Goal: Task Accomplishment & Management: Manage account settings

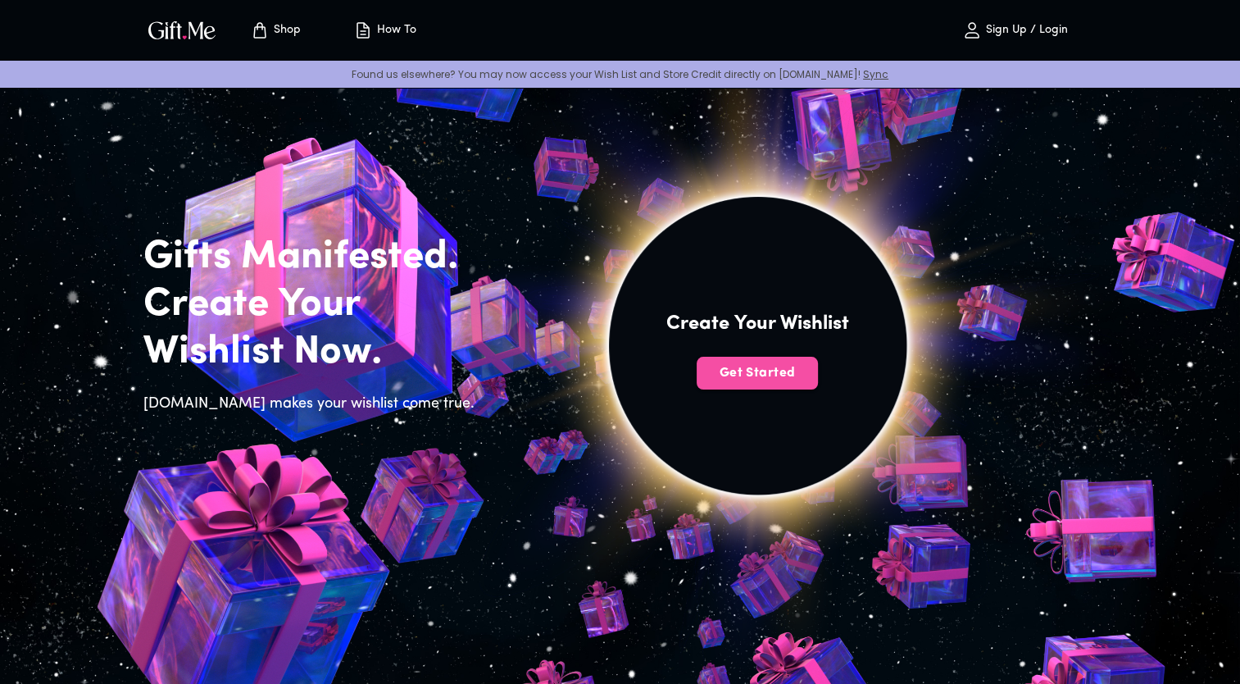
click at [745, 375] on span "Get Started" at bounding box center [757, 373] width 121 height 18
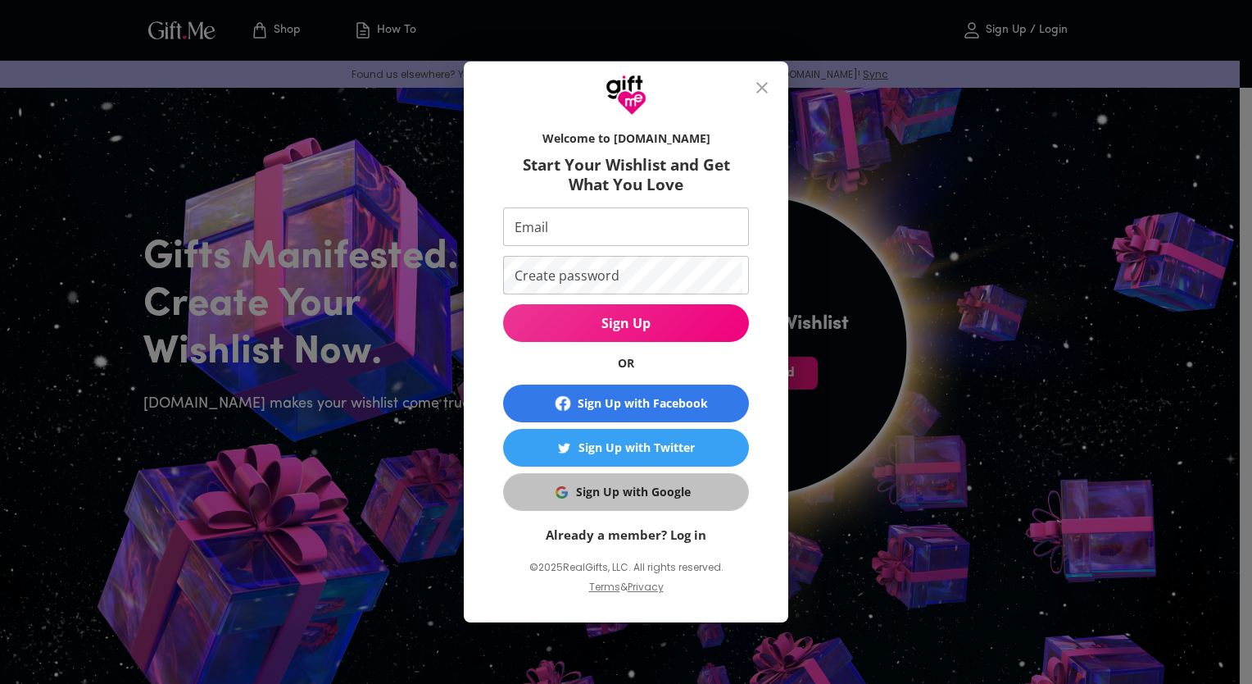
click at [600, 495] on div "Sign Up with Google" at bounding box center [633, 492] width 115 height 18
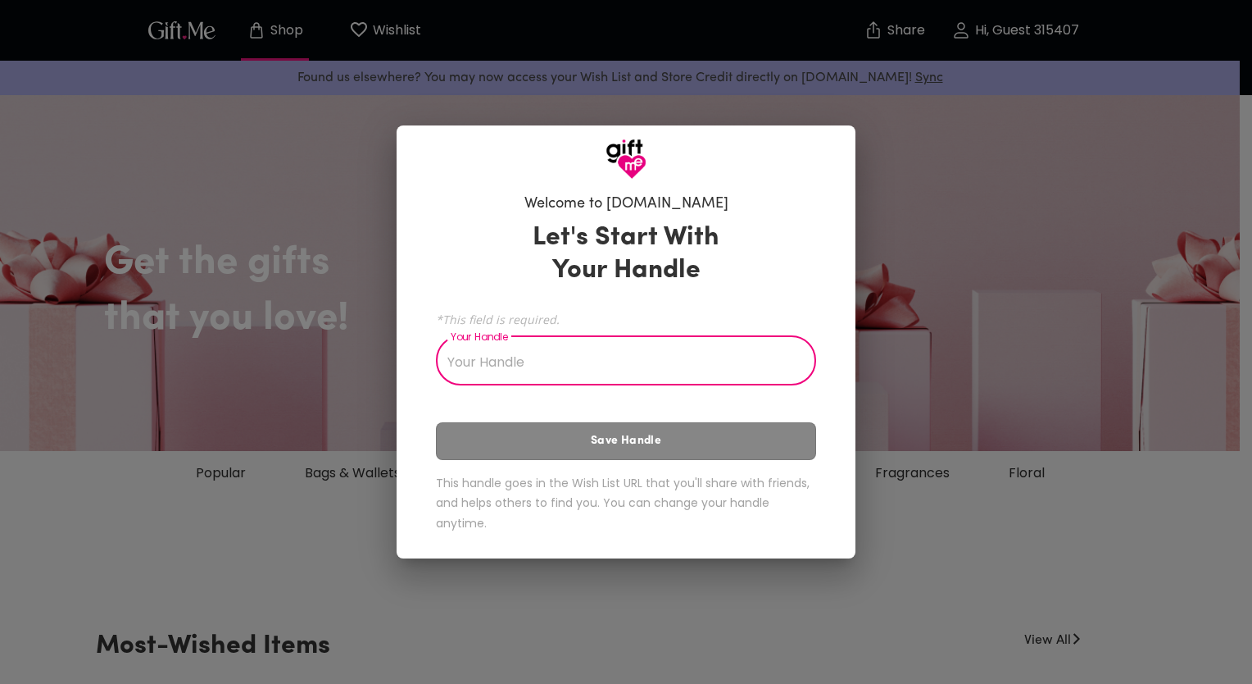
click at [507, 359] on input "Your Handle" at bounding box center [617, 362] width 362 height 46
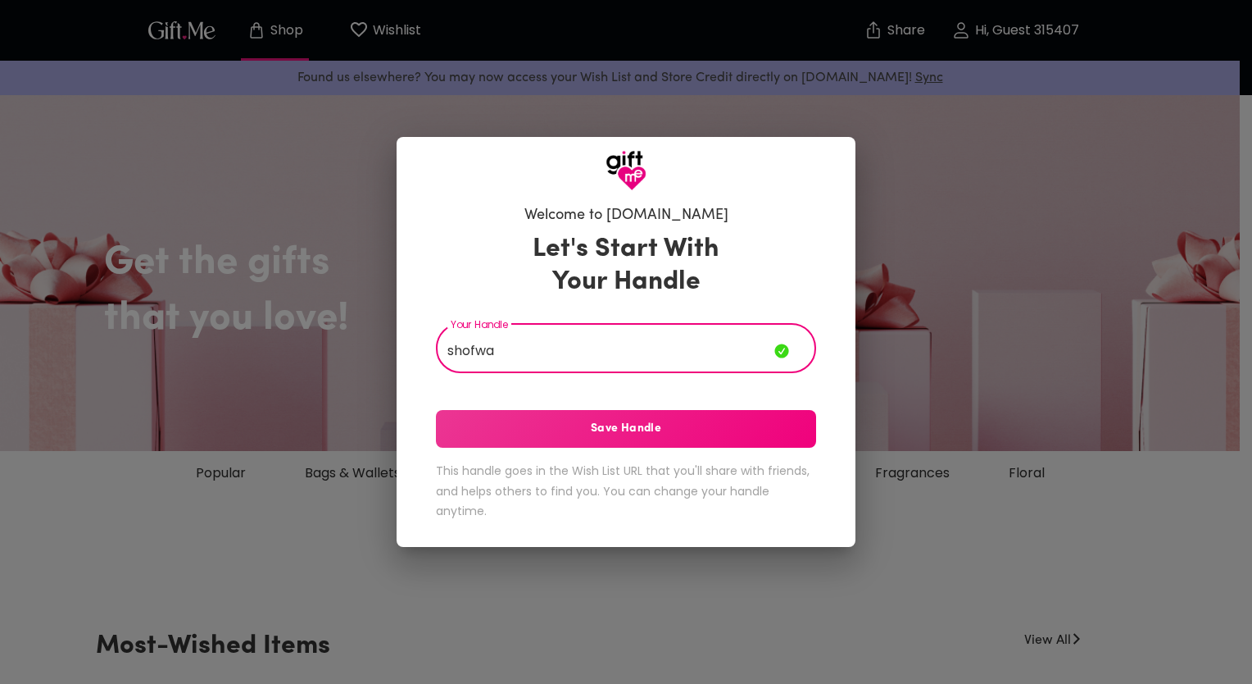
type input "shofwa"
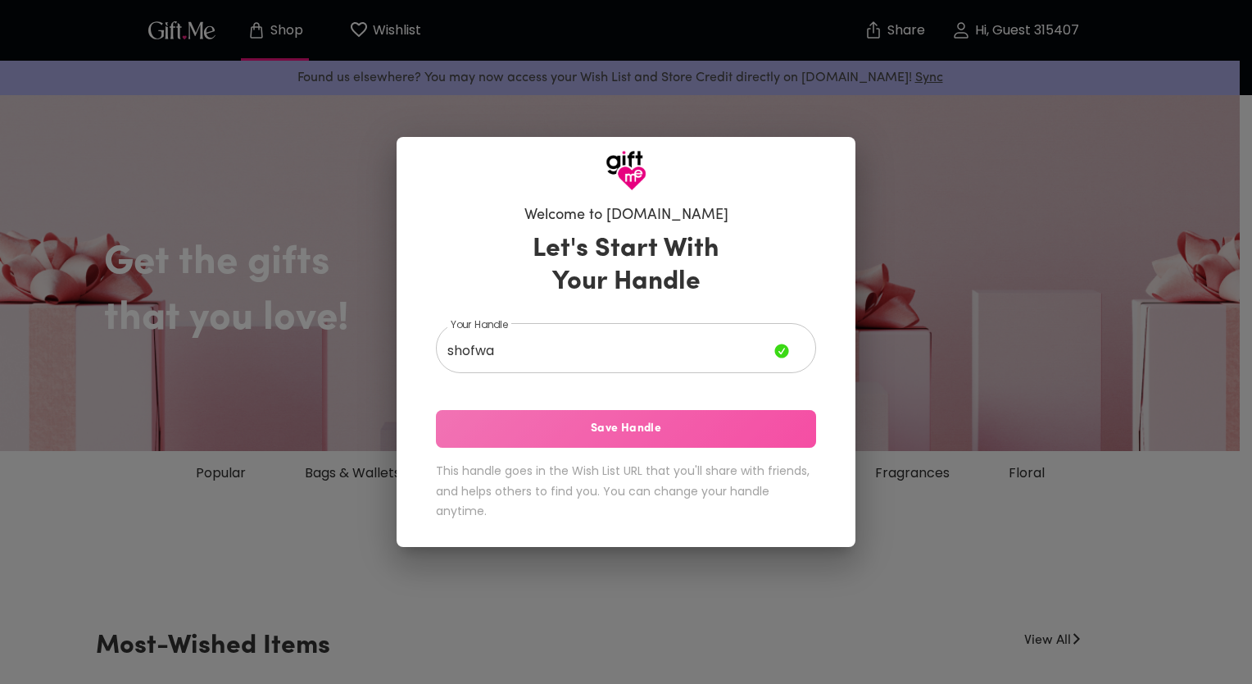
click at [537, 435] on span "Save Handle" at bounding box center [626, 429] width 380 height 18
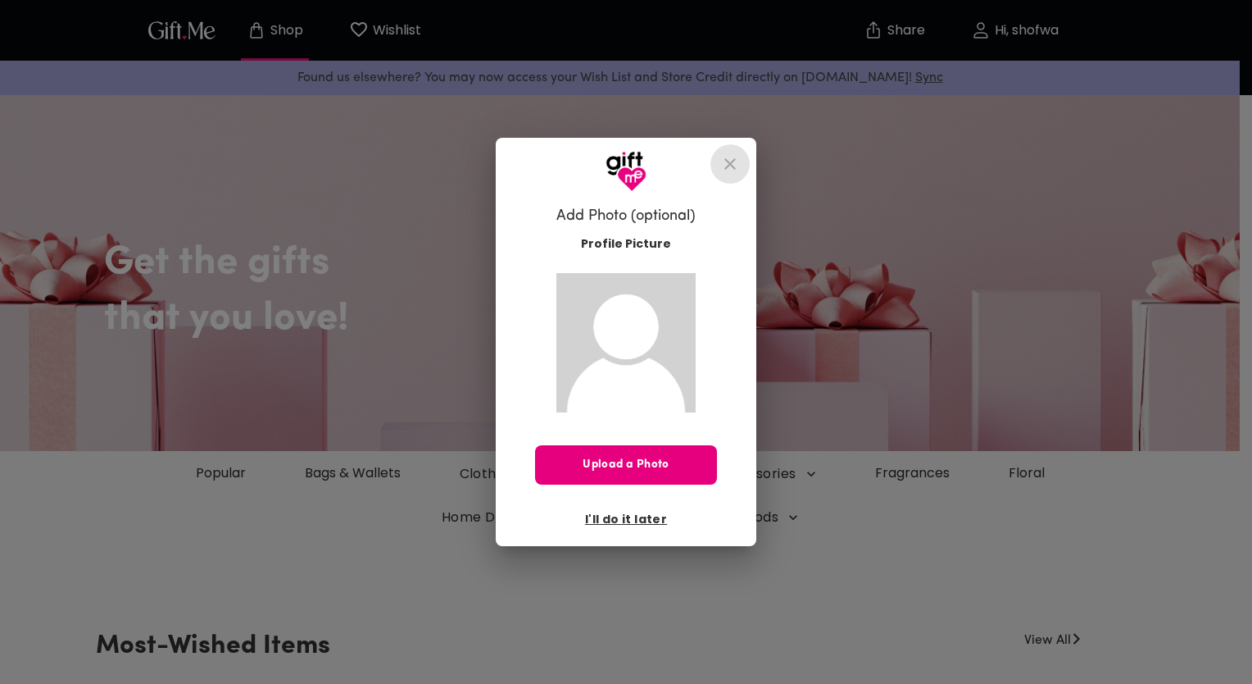
click at [729, 162] on icon "close" at bounding box center [730, 163] width 11 height 11
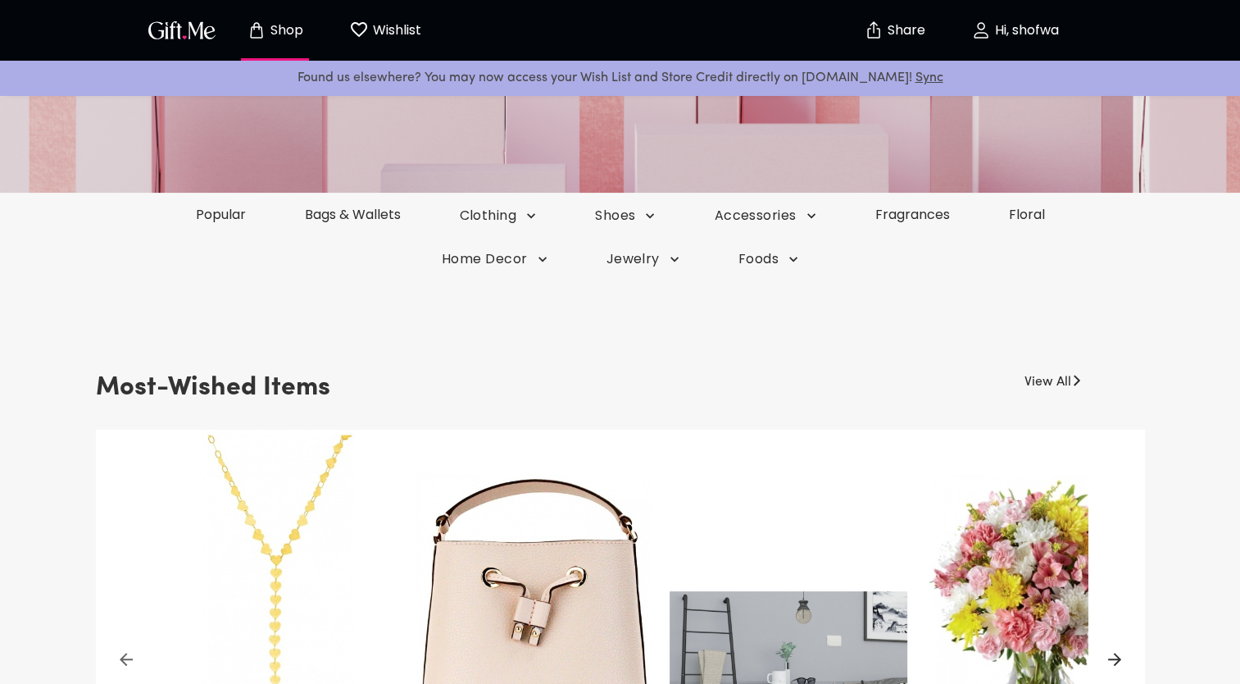
scroll to position [197, 0]
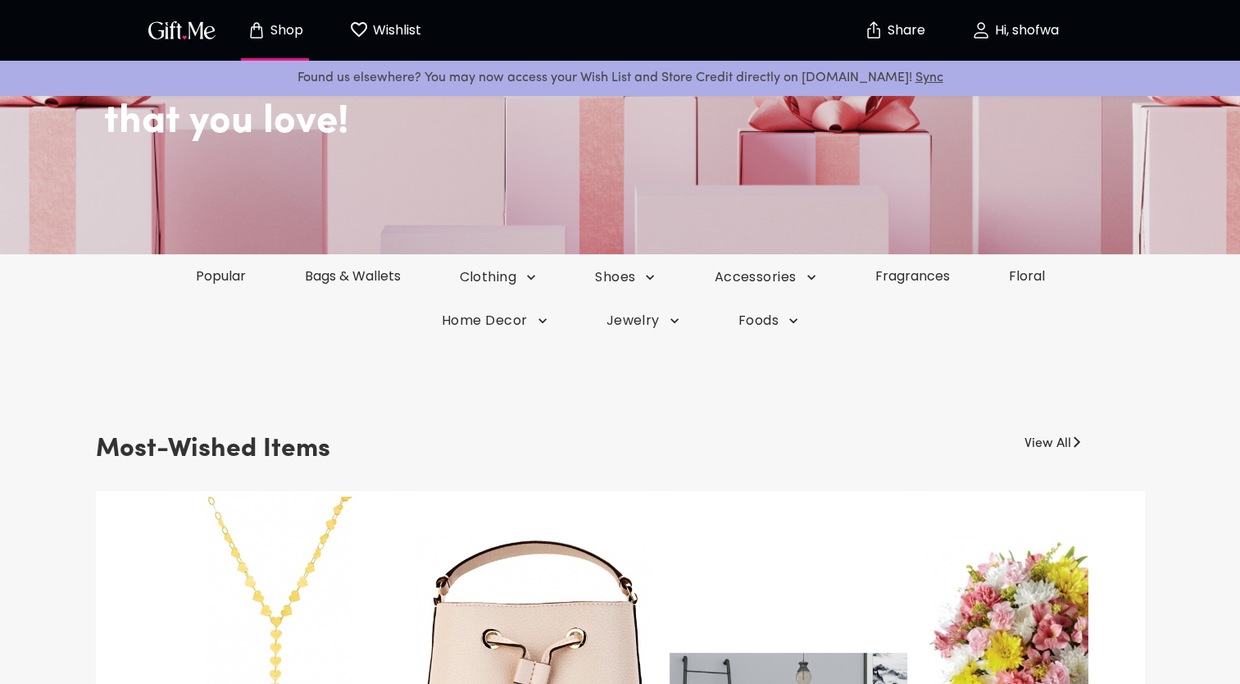
click at [384, 31] on p "Wishlist" at bounding box center [395, 30] width 52 height 21
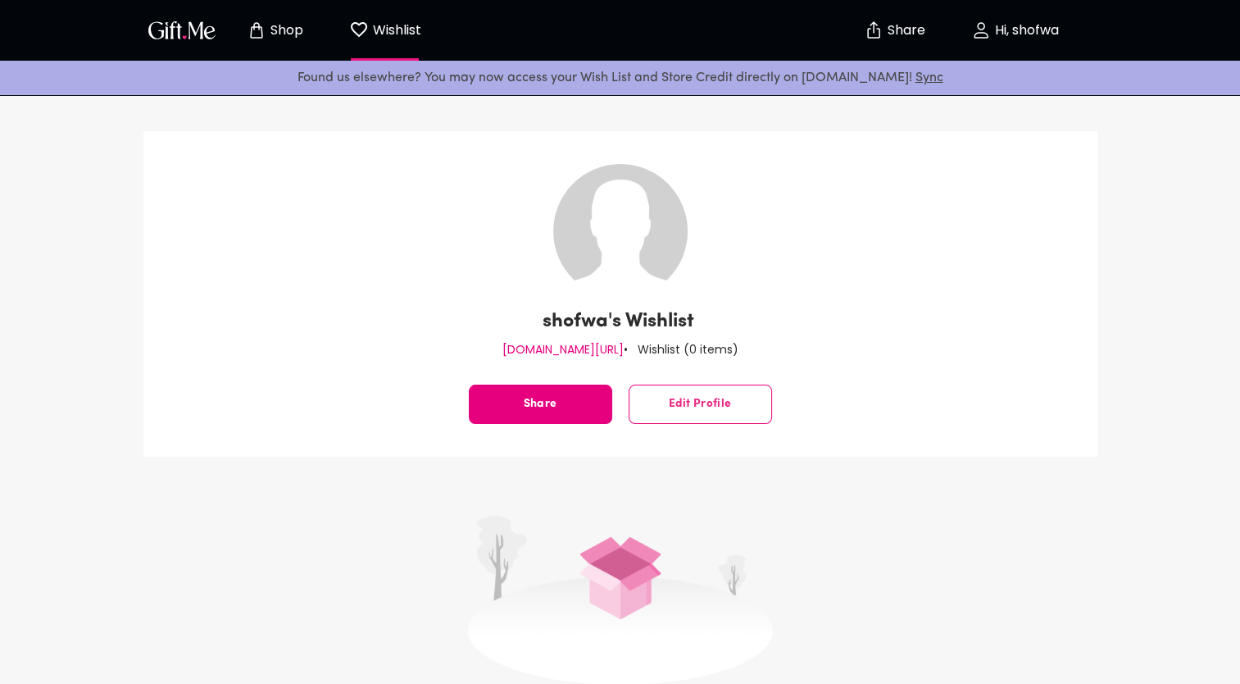
click at [650, 220] on img at bounding box center [620, 231] width 134 height 134
click at [674, 404] on span "Edit Profile" at bounding box center [700, 404] width 142 height 0
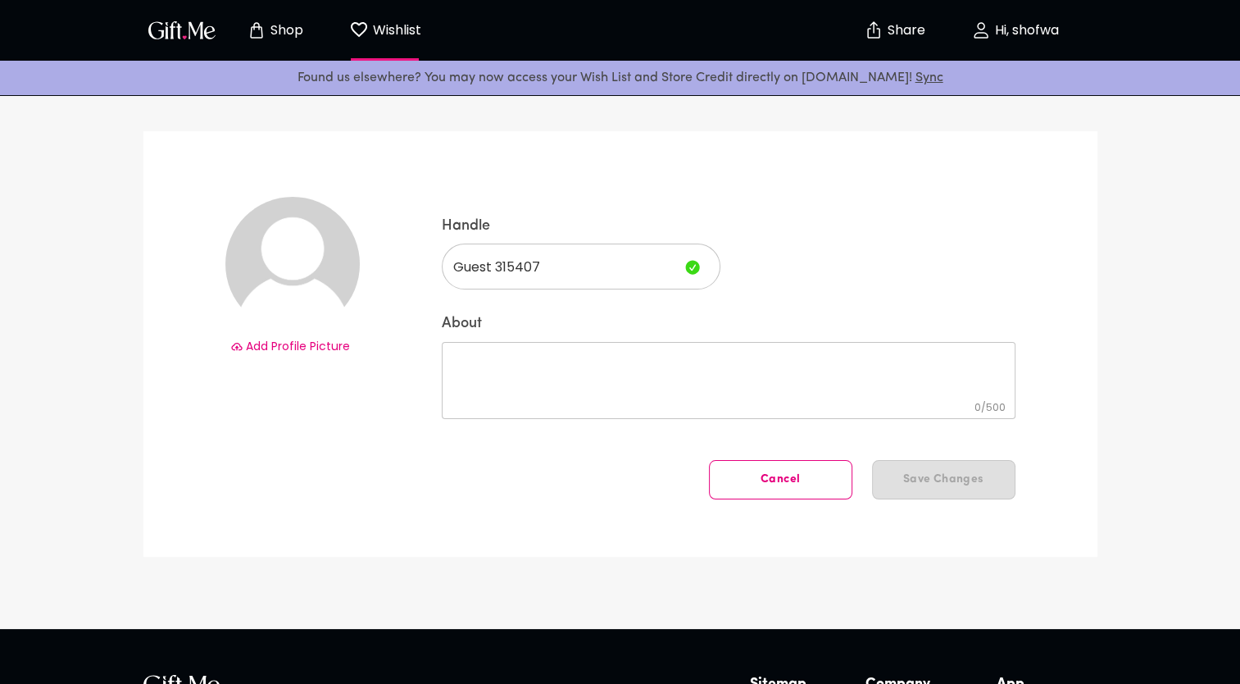
click at [486, 351] on div "0 / 500 ​" at bounding box center [729, 380] width 574 height 77
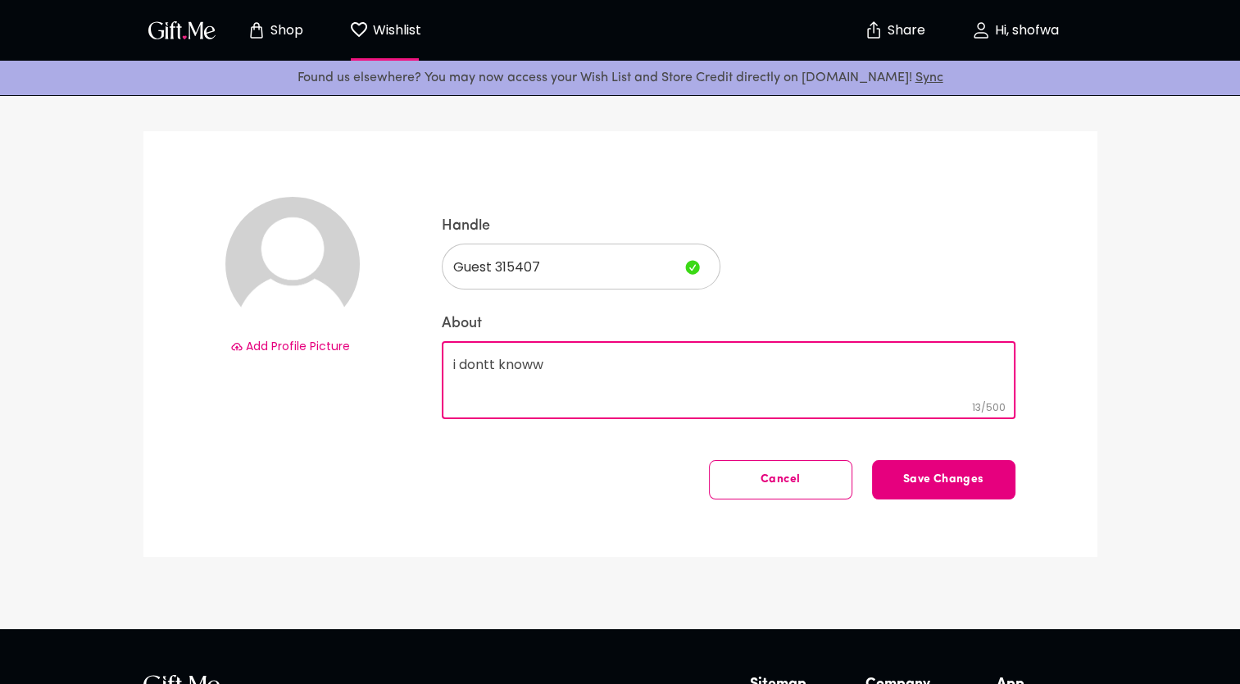
type textarea "i dontt knoww"
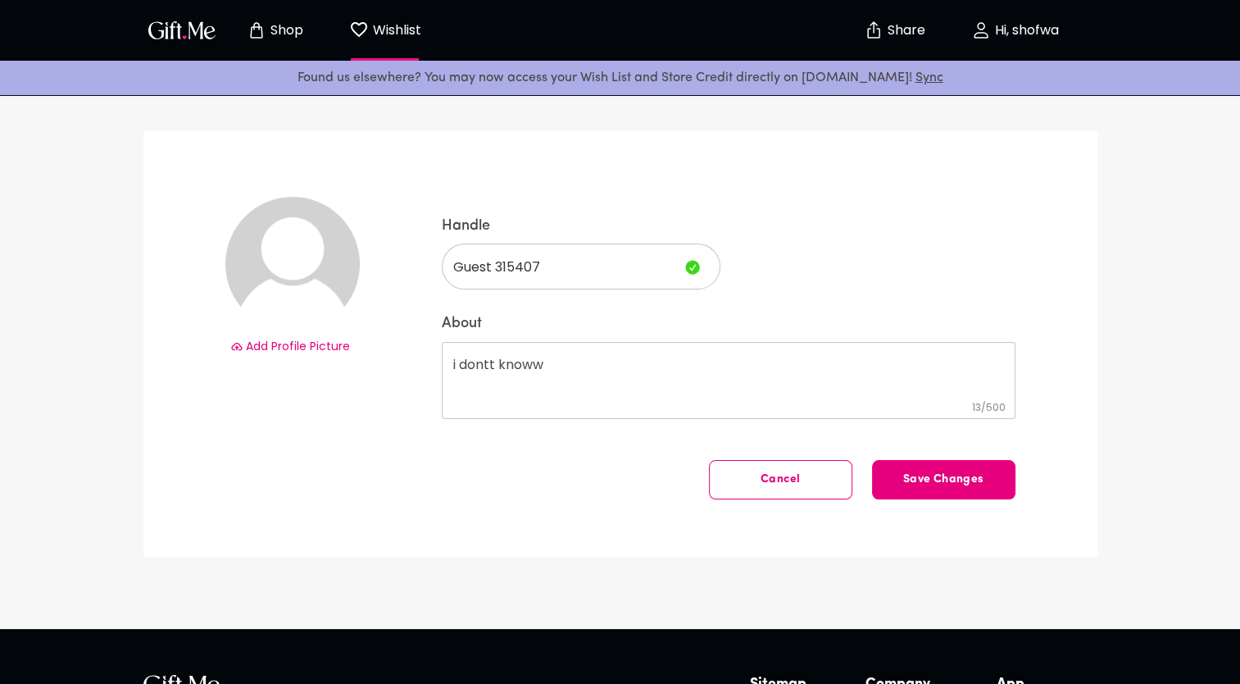
click at [292, 349] on span "Add Profile Picture" at bounding box center [298, 346] width 104 height 16
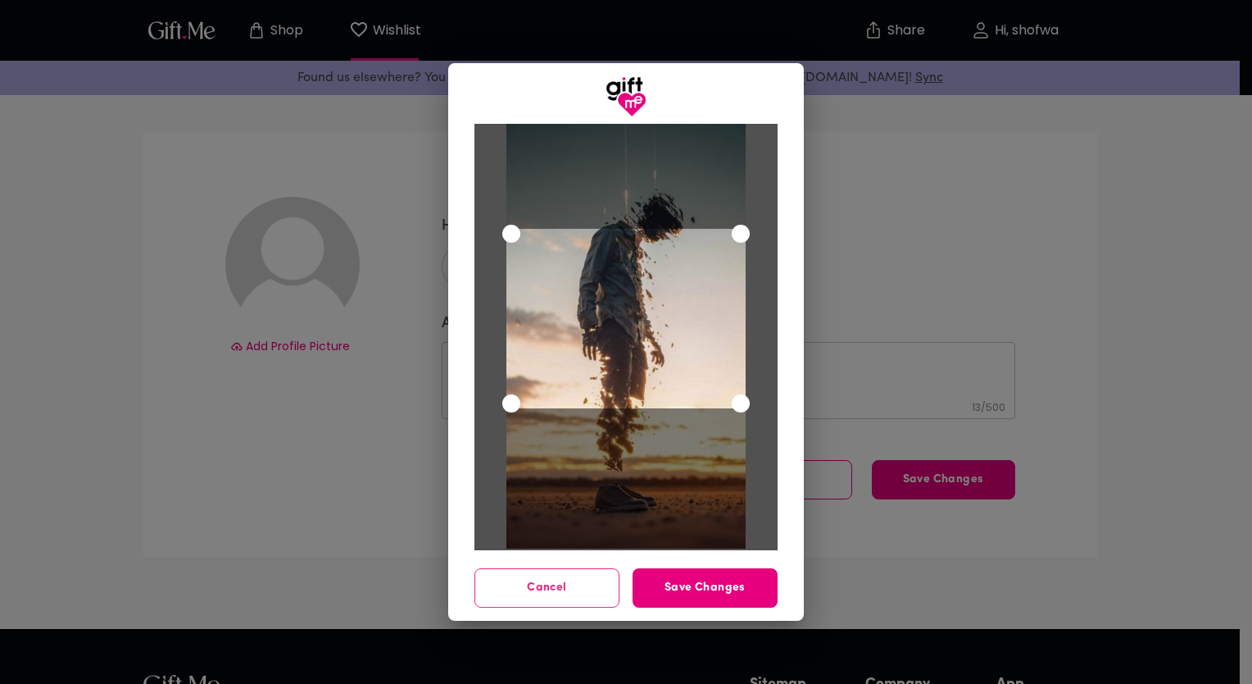
click at [478, 189] on div at bounding box center [626, 337] width 303 height 426
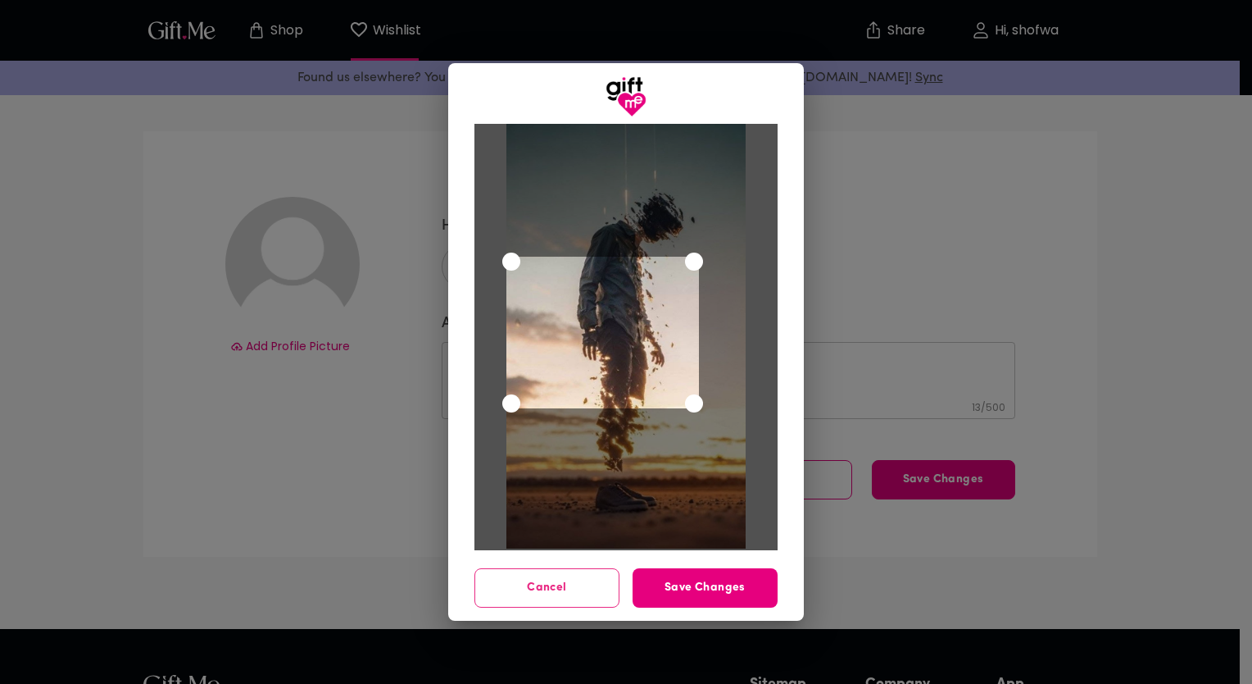
click at [691, 168] on div at bounding box center [627, 335] width 240 height 426
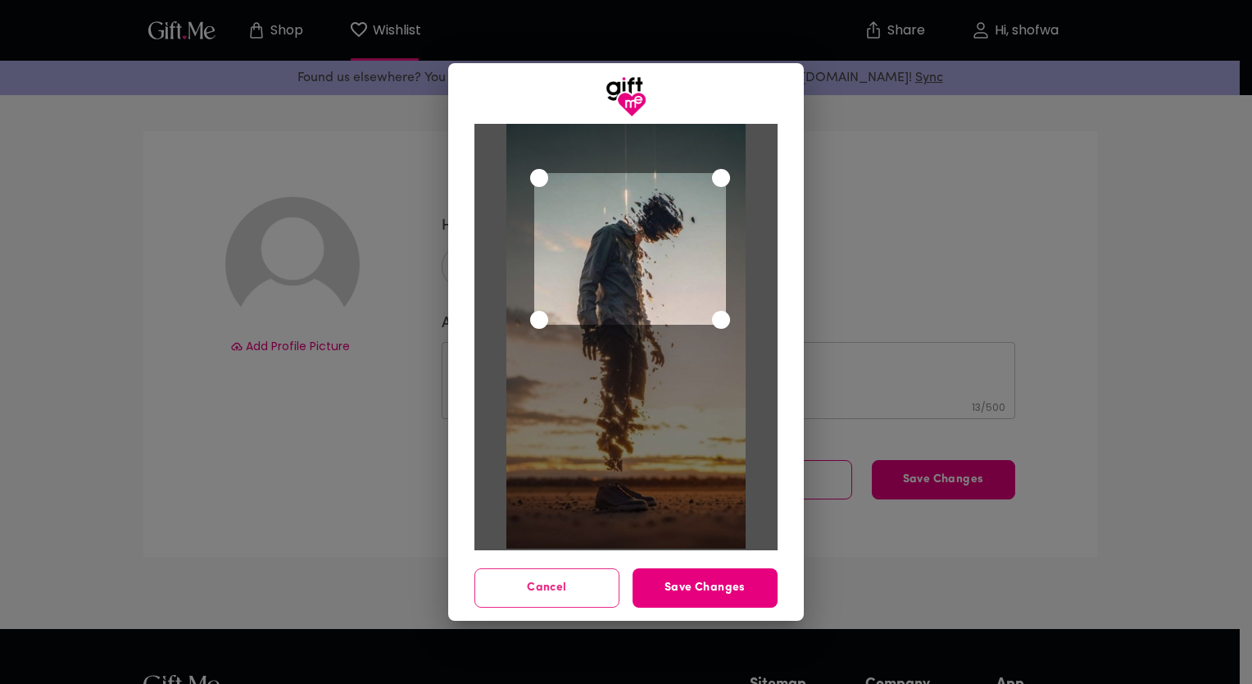
click at [652, 265] on div "Use the arrow keys to move the crop selection area" at bounding box center [630, 249] width 192 height 152
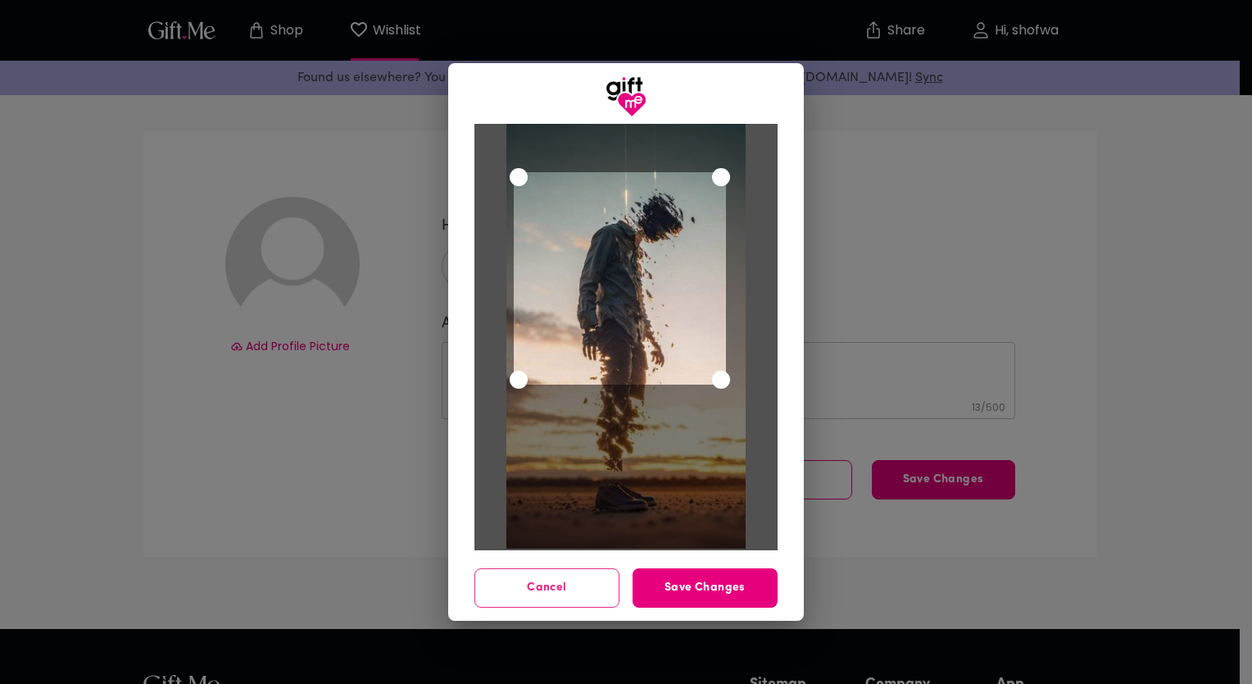
click at [519, 373] on div "Use the arrow keys to move the south west drag handle to change the crop select…" at bounding box center [519, 379] width 18 height 18
click at [725, 588] on span "Save Changes" at bounding box center [705, 588] width 145 height 18
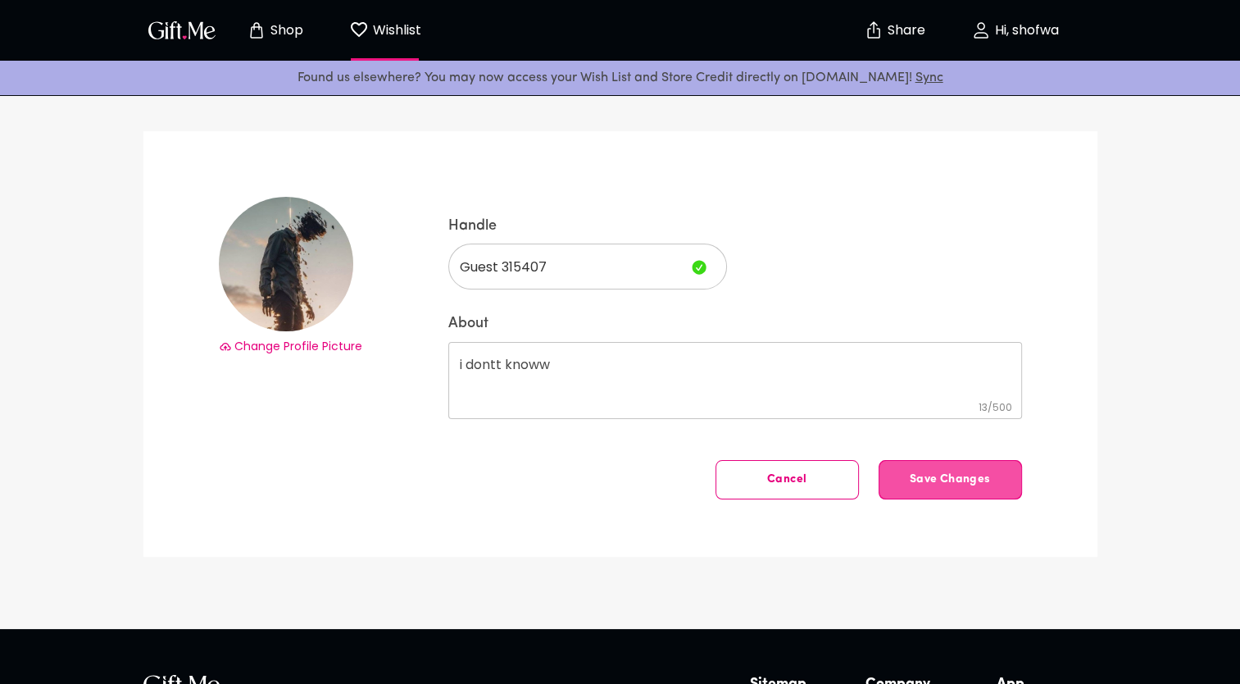
click at [984, 479] on span "Save Changes" at bounding box center [950, 479] width 142 height 0
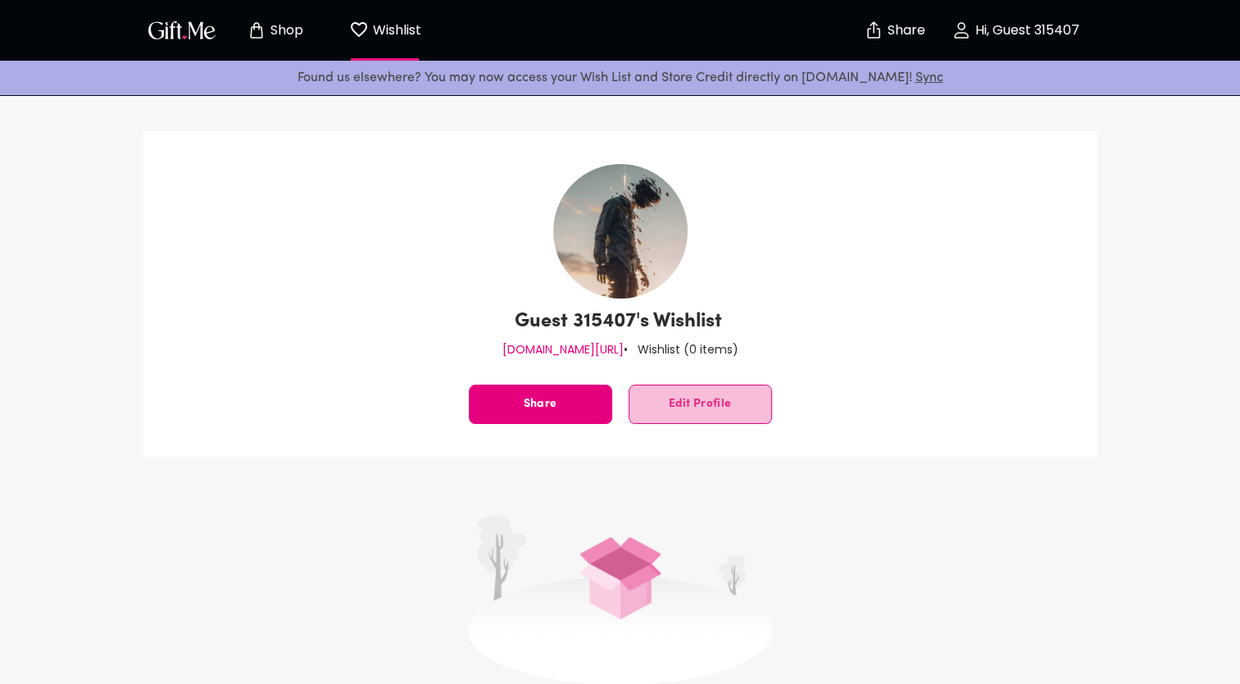
click at [681, 404] on span "Edit Profile" at bounding box center [700, 404] width 142 height 0
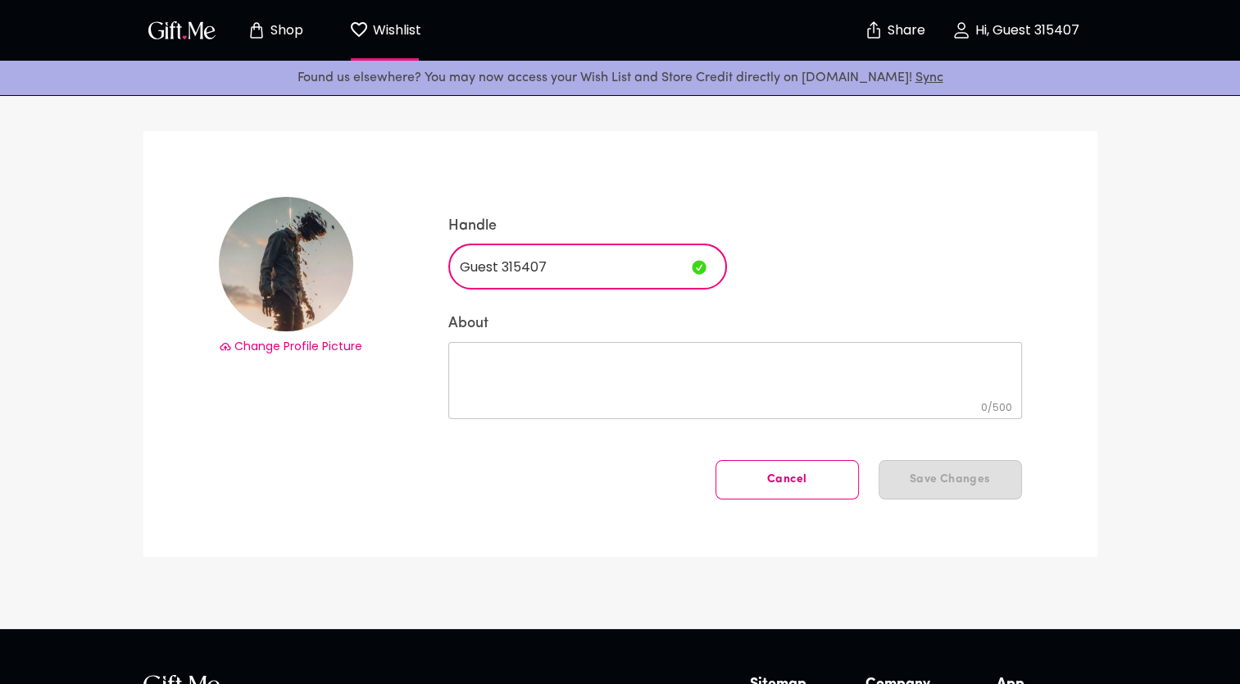
drag, startPoint x: 552, startPoint y: 267, endPoint x: 357, endPoint y: 257, distance: 194.5
click at [357, 257] on div "Change Profile Picture Handle Guest 315407 ​ About 0 / 500 ​ Cancel Save Changes" at bounding box center [620, 343] width 954 height 425
type input "shoff"
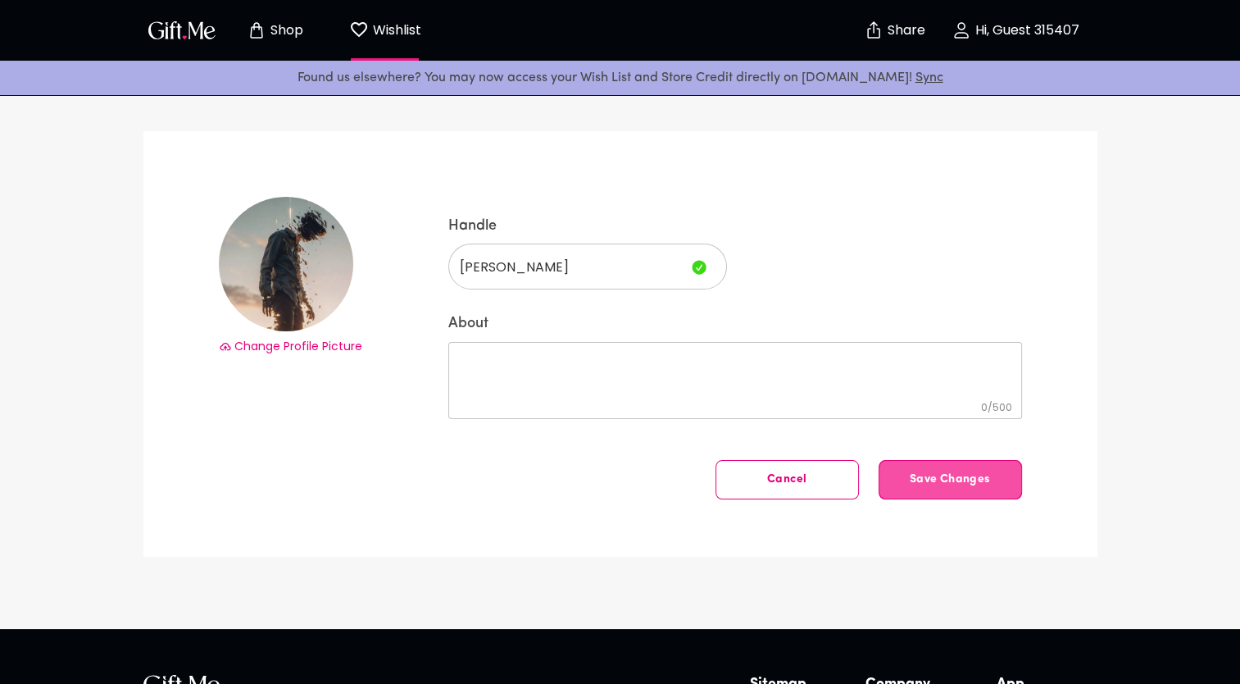
click at [929, 462] on button "Save Changes" at bounding box center [950, 479] width 143 height 39
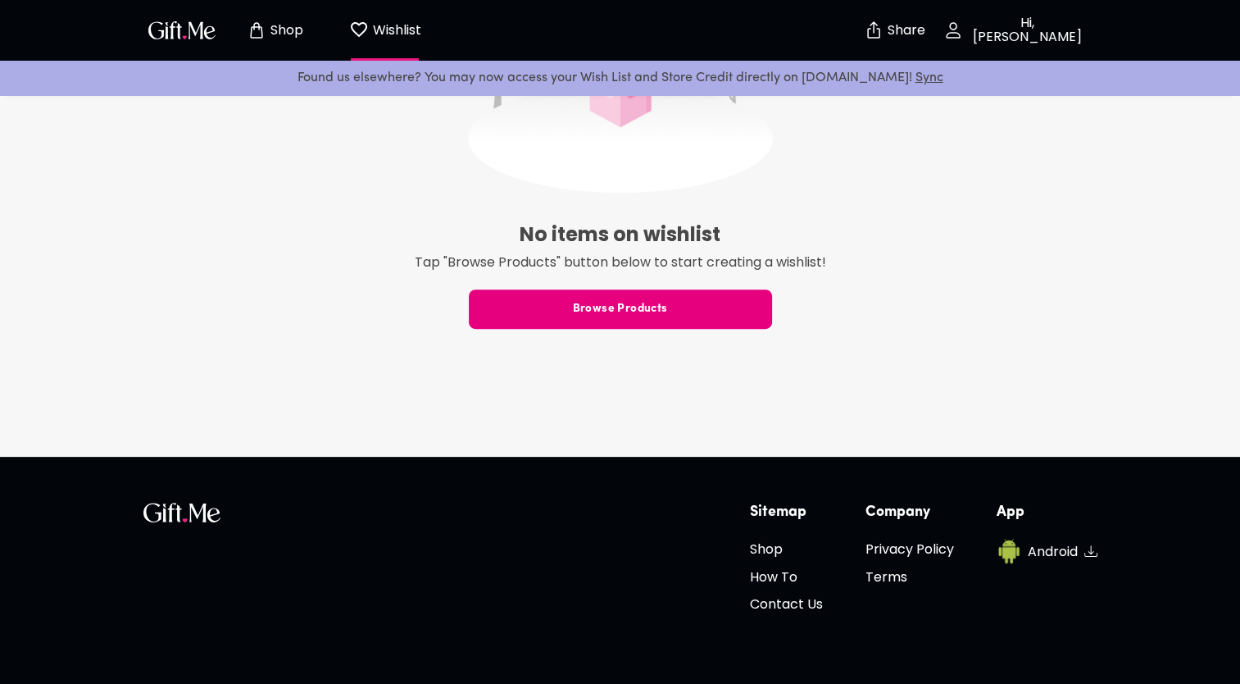
scroll to position [551, 0]
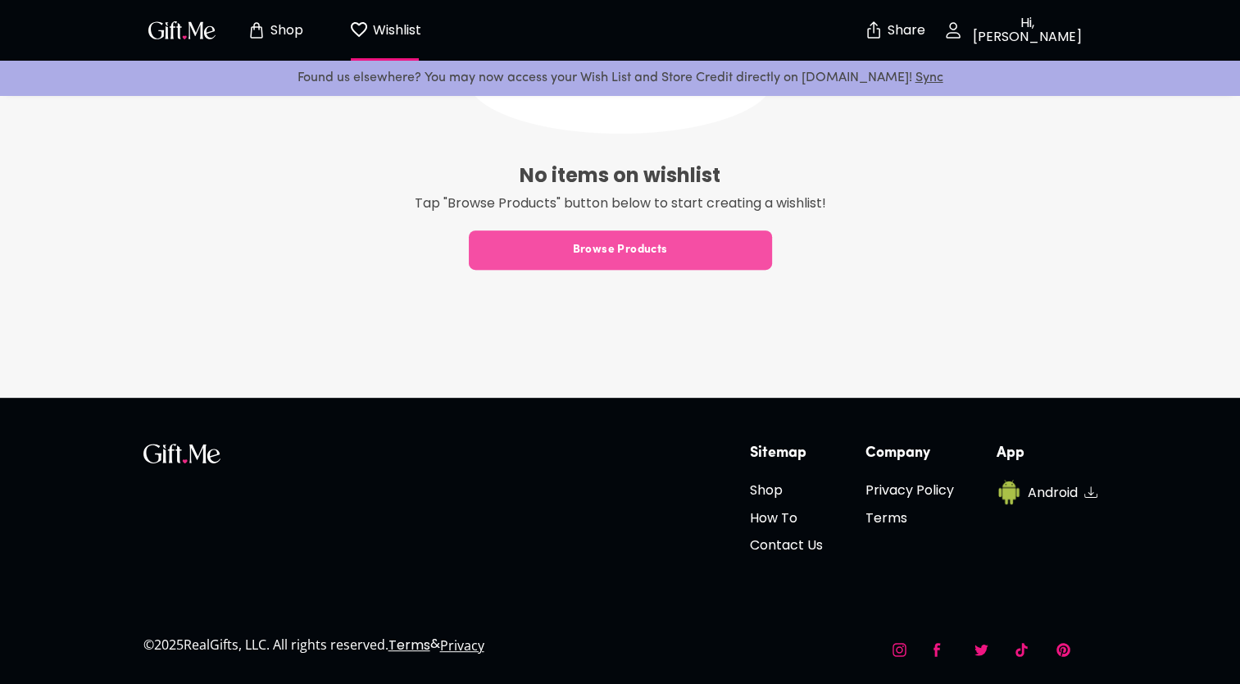
click at [620, 254] on span "Browse Products" at bounding box center [620, 250] width 303 height 18
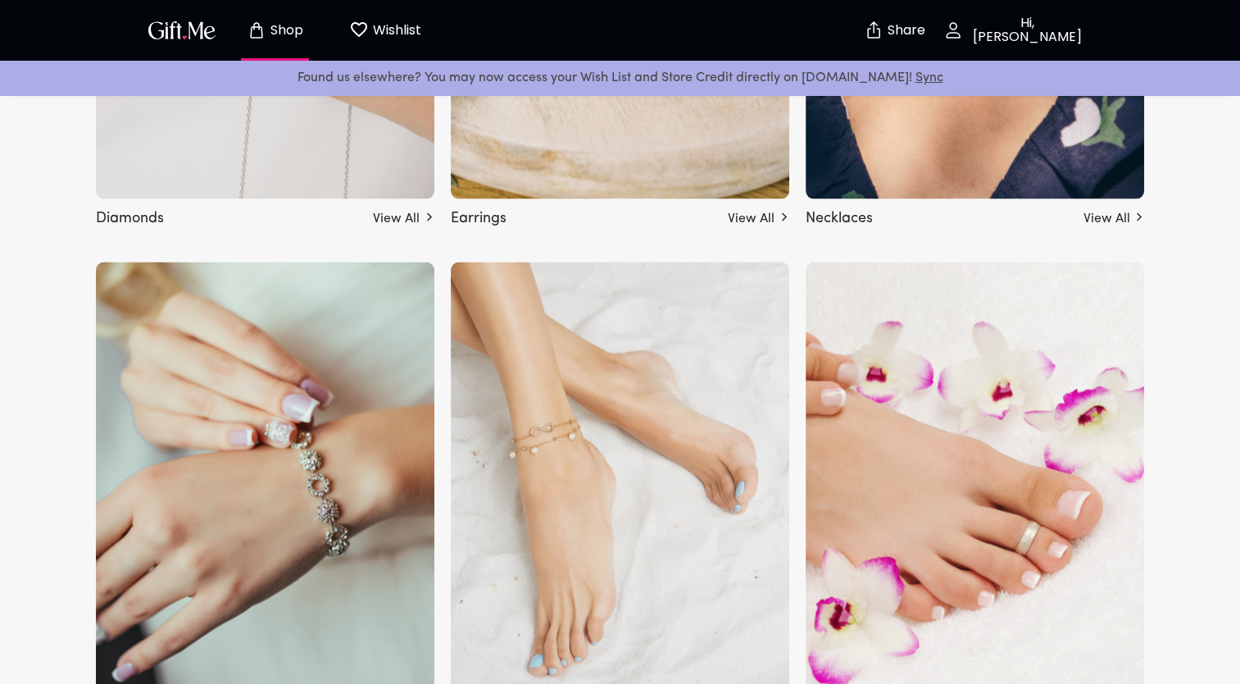
scroll to position [3278, 0]
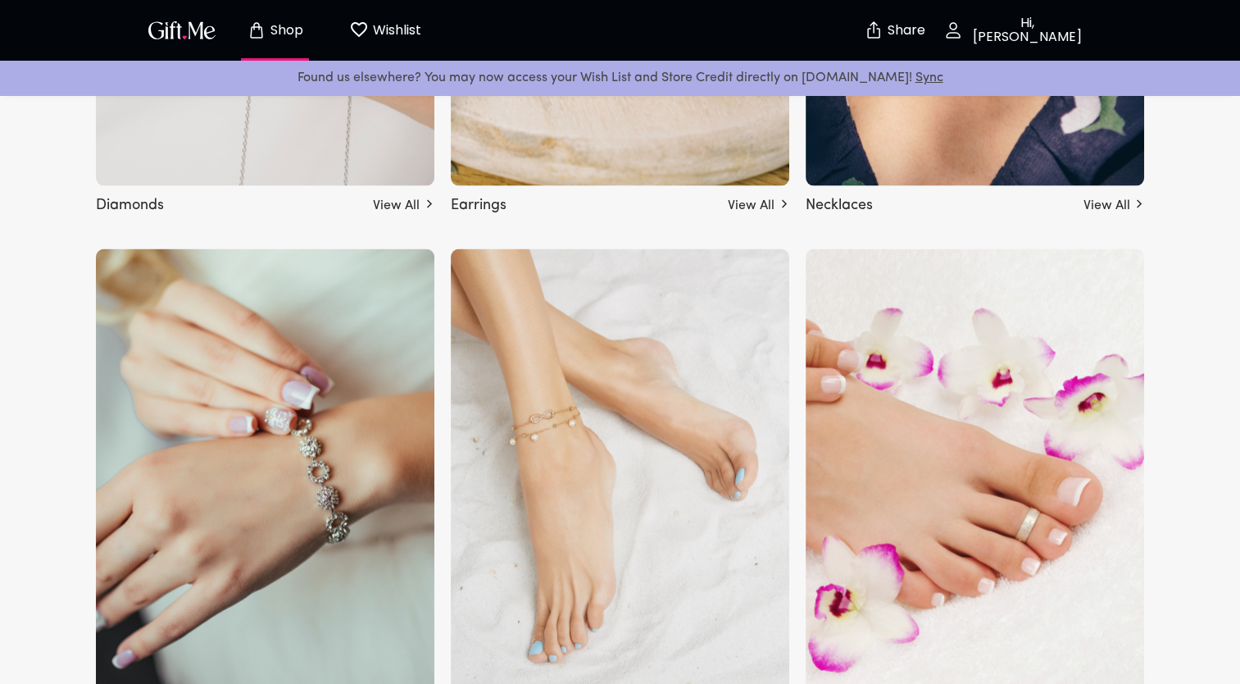
click at [356, 307] on img at bounding box center [265, 478] width 338 height 459
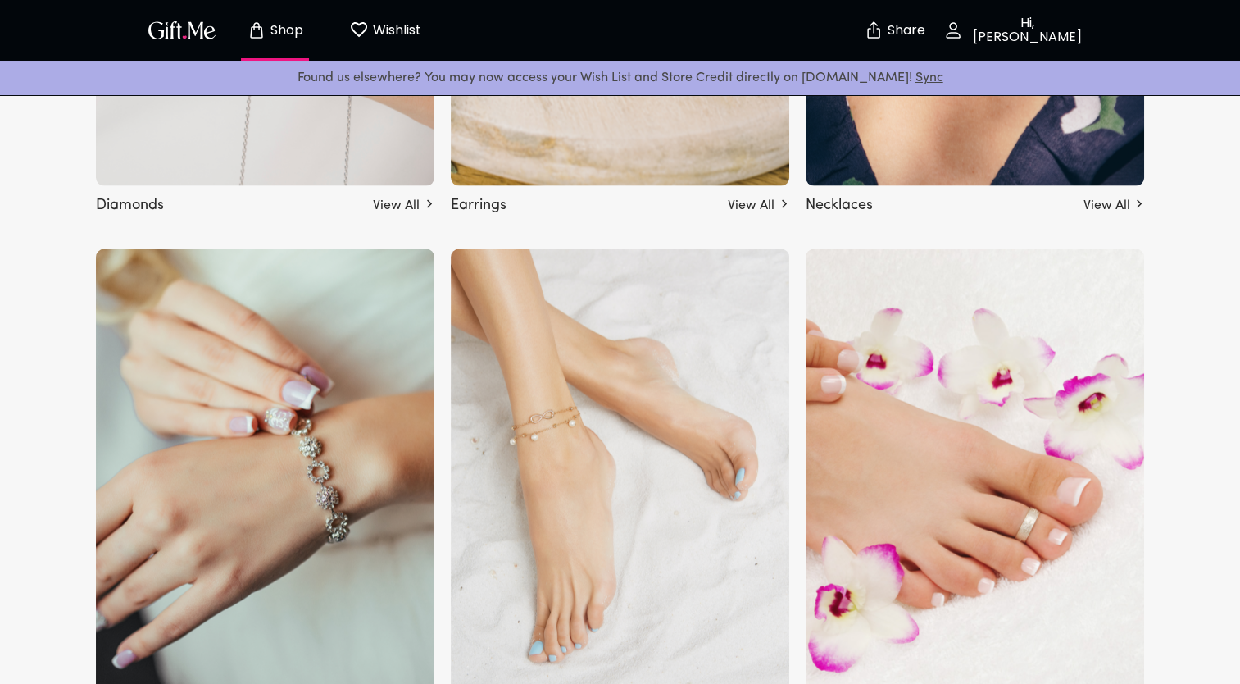
scroll to position [0, 0]
